Goal: Information Seeking & Learning: Learn about a topic

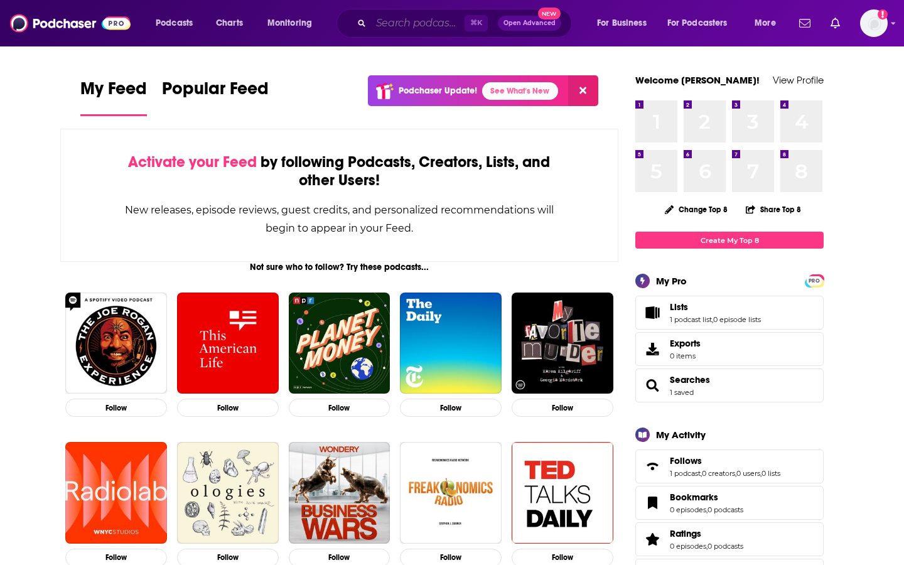
click at [408, 24] on input "Search podcasts, credits, & more..." at bounding box center [418, 23] width 94 height 20
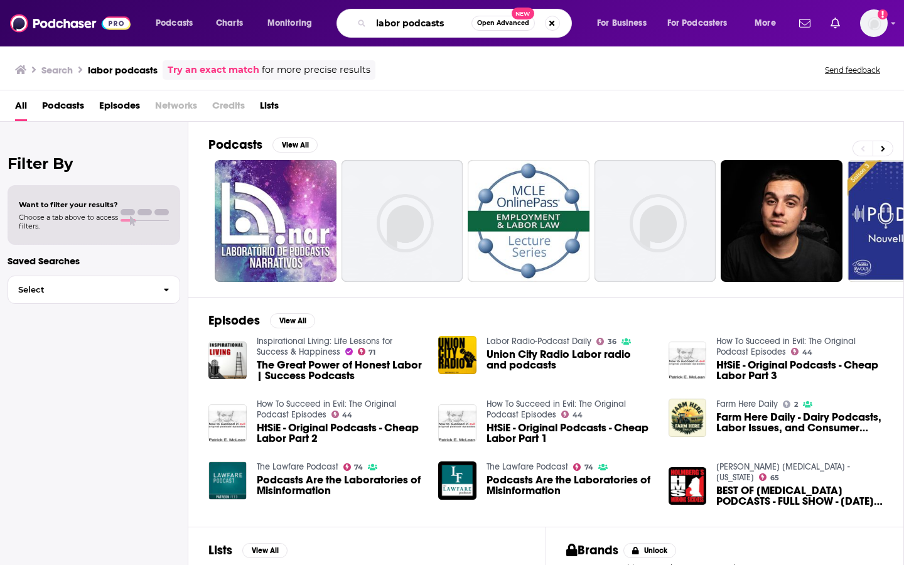
drag, startPoint x: 445, startPoint y: 23, endPoint x: 318, endPoint y: 3, distance: 129.0
click at [318, 3] on div "Podcasts Charts Monitoring labor podcasts Open Advanced New For Business For Po…" at bounding box center [452, 23] width 904 height 46
type input "black podcasts"
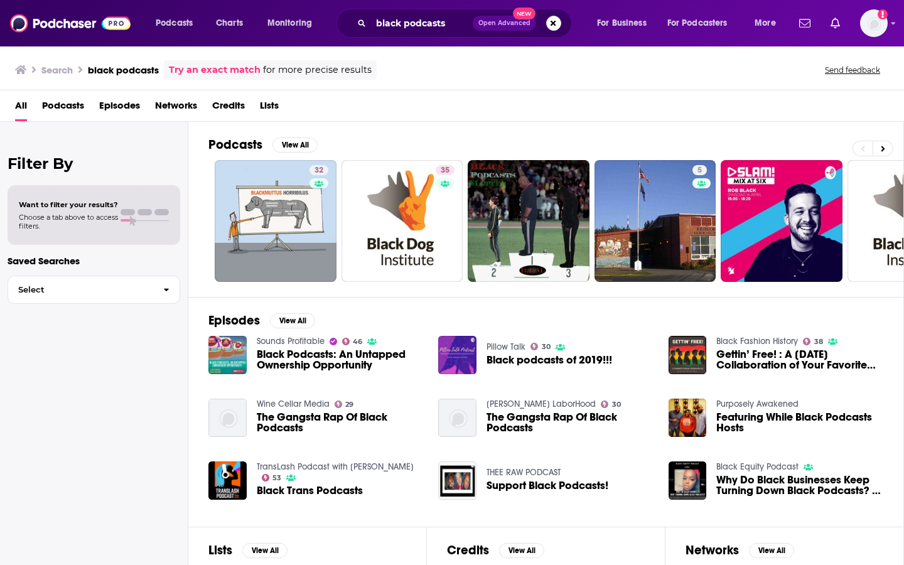
click at [181, 104] on span "Networks" at bounding box center [176, 108] width 42 height 26
